Goal: Obtain resource: Download file/media

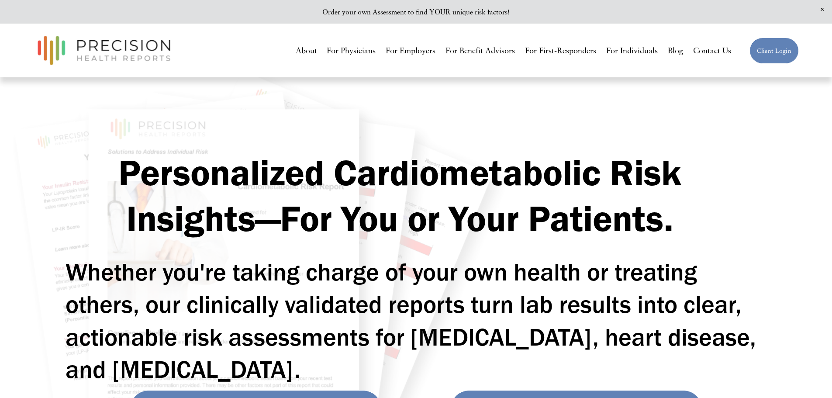
click at [343, 50] on link "For Physicians" at bounding box center [351, 51] width 49 height 16
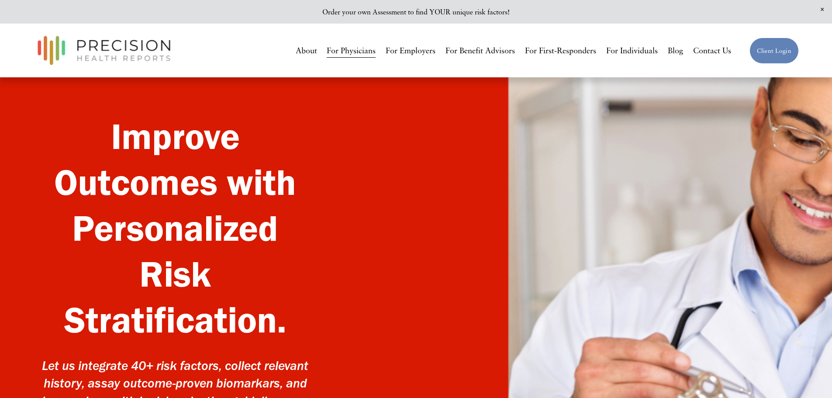
click at [298, 53] on link "About" at bounding box center [306, 51] width 21 height 16
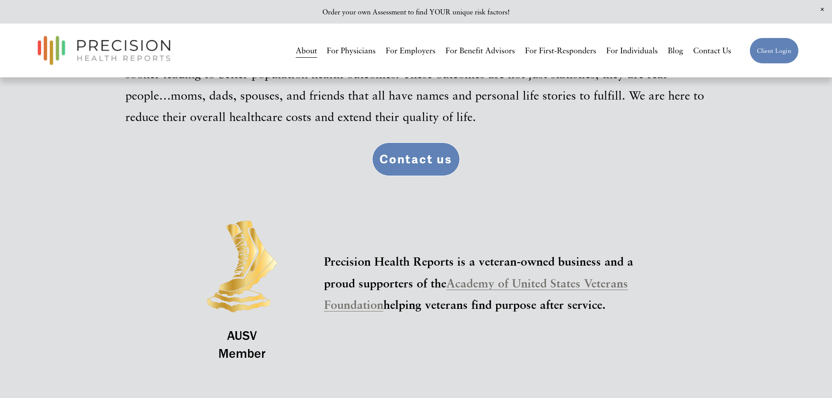
scroll to position [1879, 0]
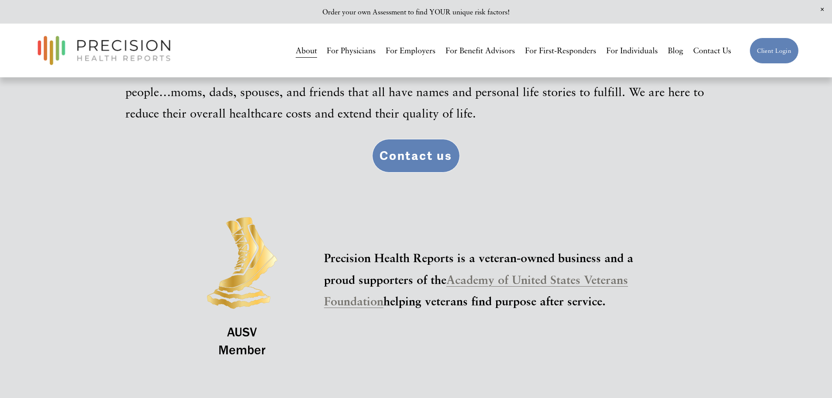
click at [745, 133] on div "We thrive on the belief that we are making metabolic and cardiovascual health i…" at bounding box center [416, 198] width 832 height 419
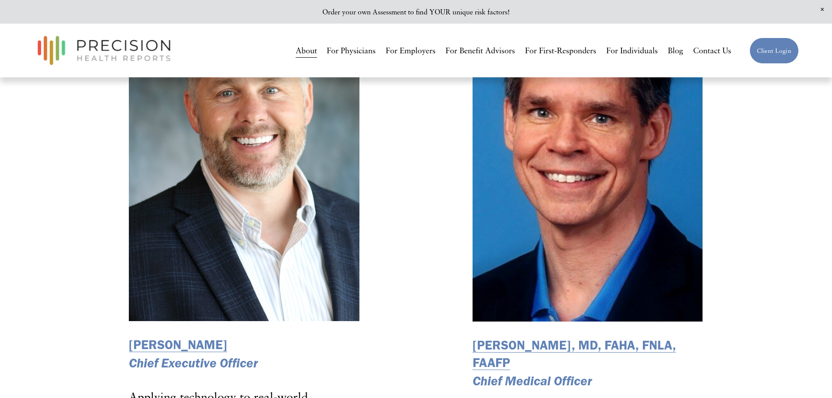
scroll to position [1317, 0]
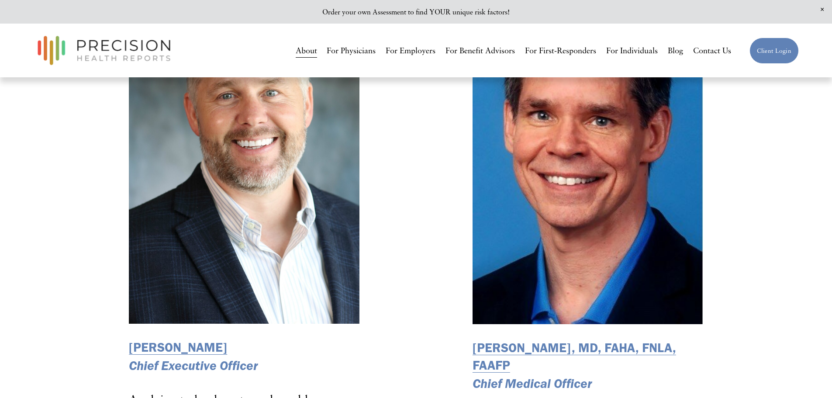
click at [341, 48] on link "For Physicians" at bounding box center [351, 51] width 49 height 16
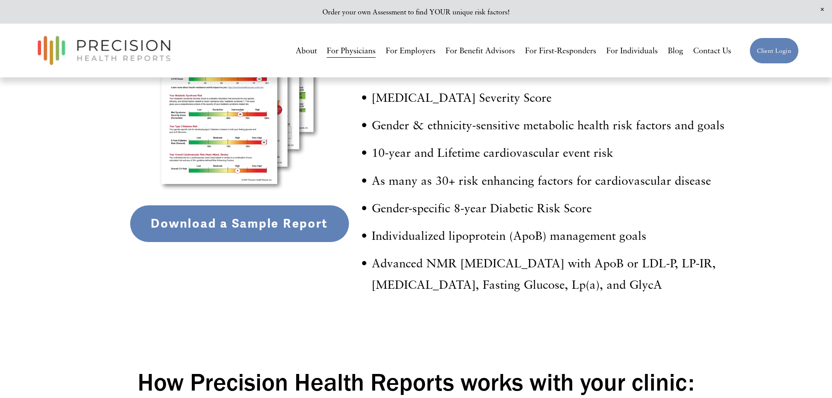
scroll to position [1661, 0]
click at [280, 230] on link "Download a Sample Report" at bounding box center [240, 224] width 220 height 38
